Goal: Navigation & Orientation: Go to known website

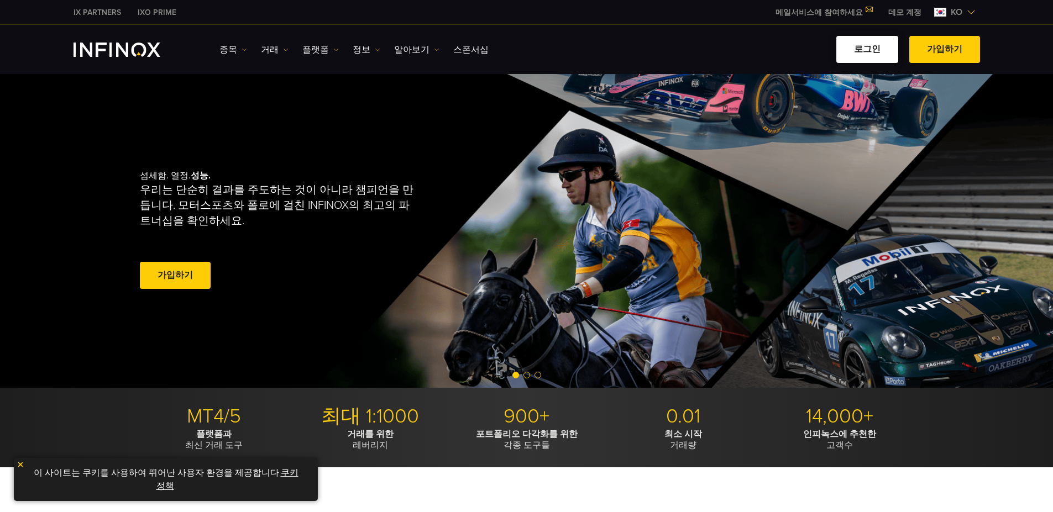
click at [869, 55] on link "로그인" at bounding box center [867, 49] width 62 height 27
